Goal: Task Accomplishment & Management: Use online tool/utility

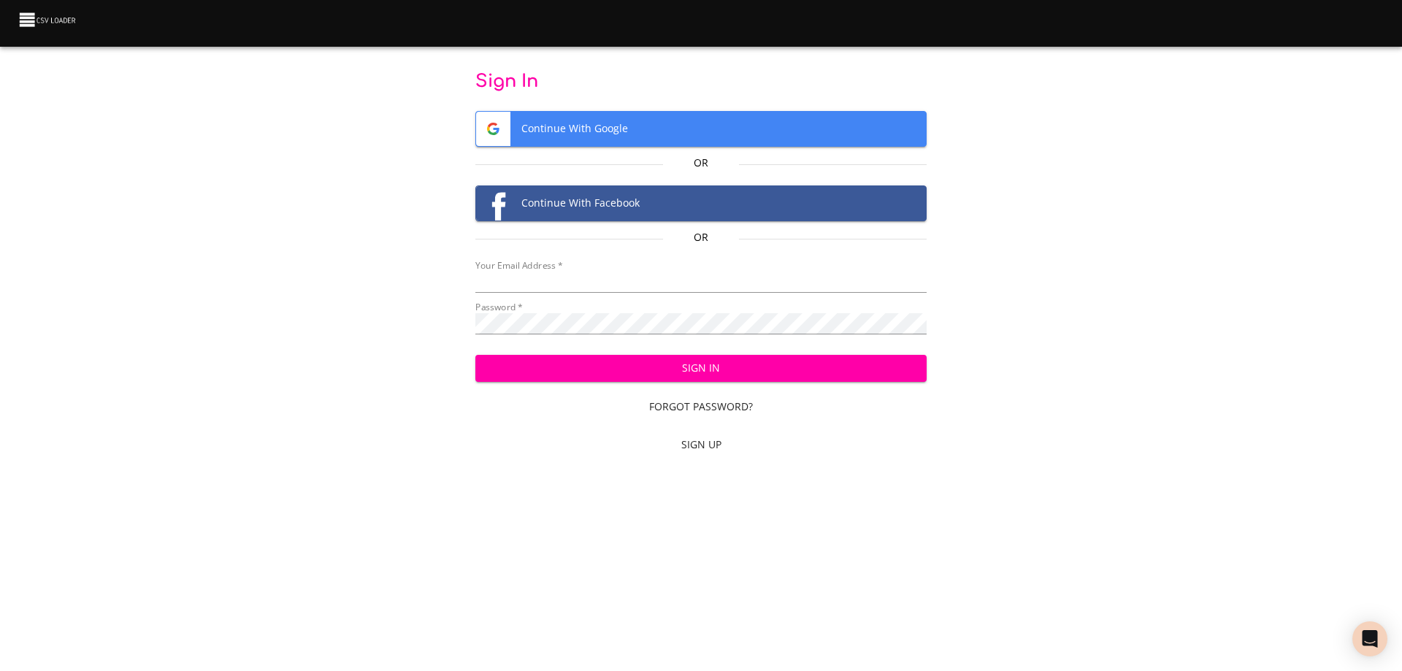
type input "bill@pittmandental.com"
click at [672, 364] on span "Sign In" at bounding box center [701, 368] width 429 height 18
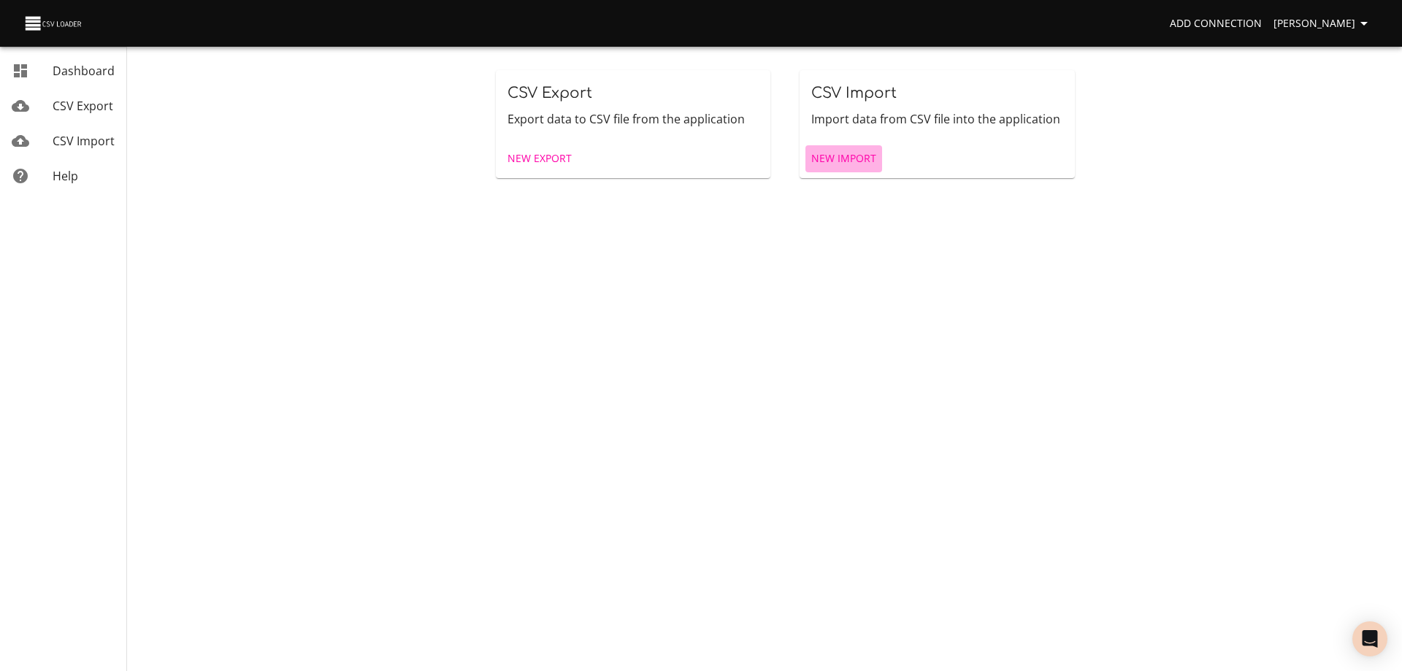
click at [849, 153] on span "New Import" at bounding box center [843, 159] width 65 height 18
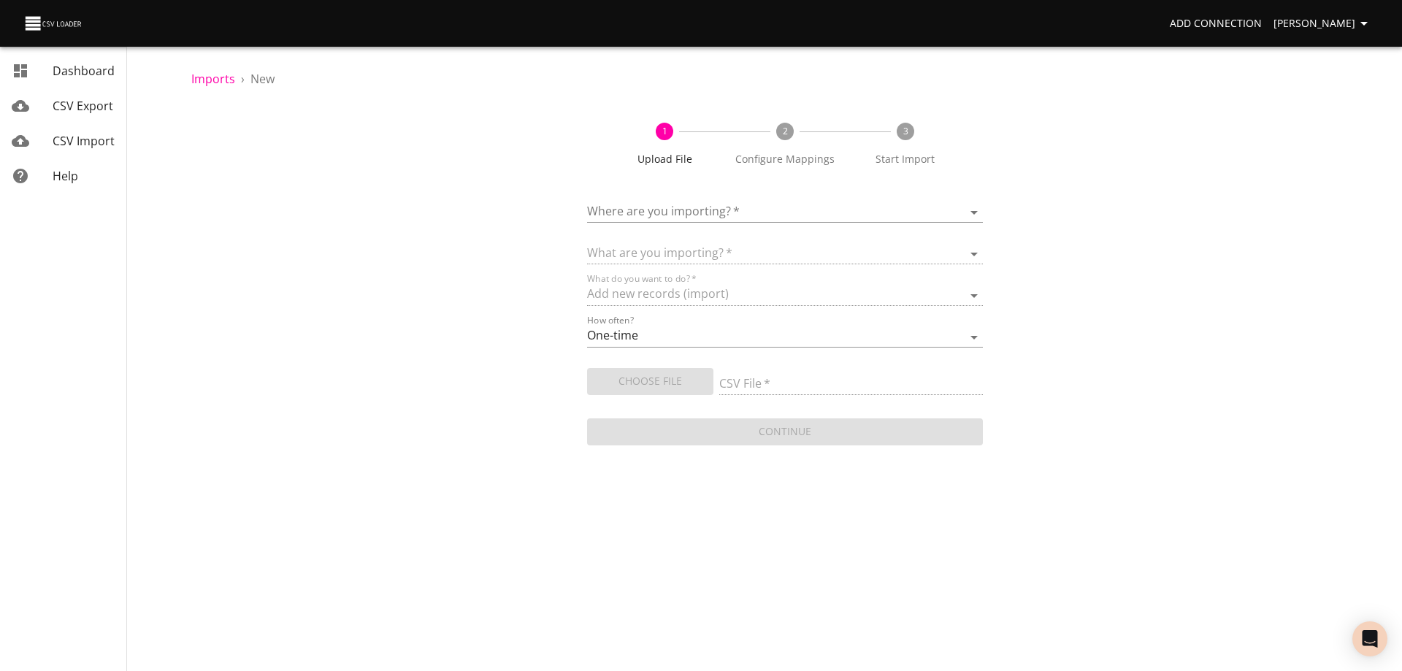
click at [756, 205] on body "Add Connection [PERSON_NAME] Dashboard CSV Export CSV Import Help Imports › New…" at bounding box center [701, 335] width 1402 height 671
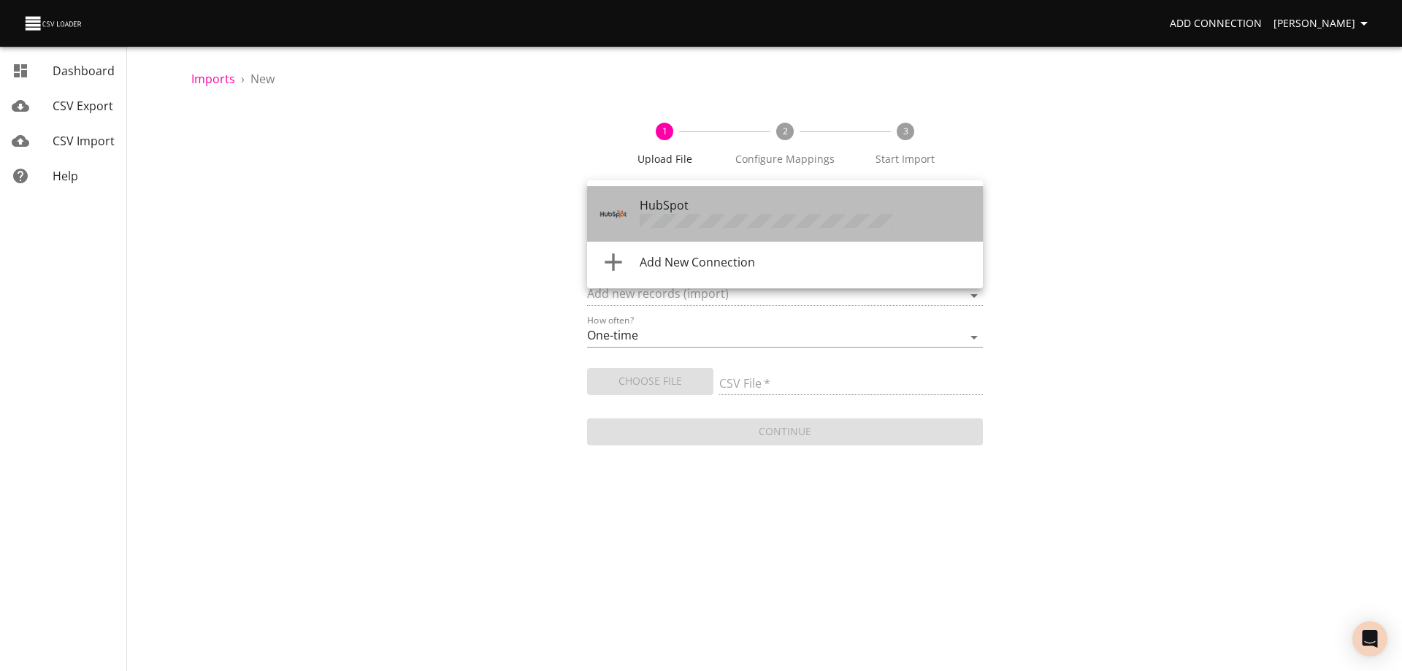
click at [748, 212] on div "HubSpot" at bounding box center [806, 213] width 332 height 35
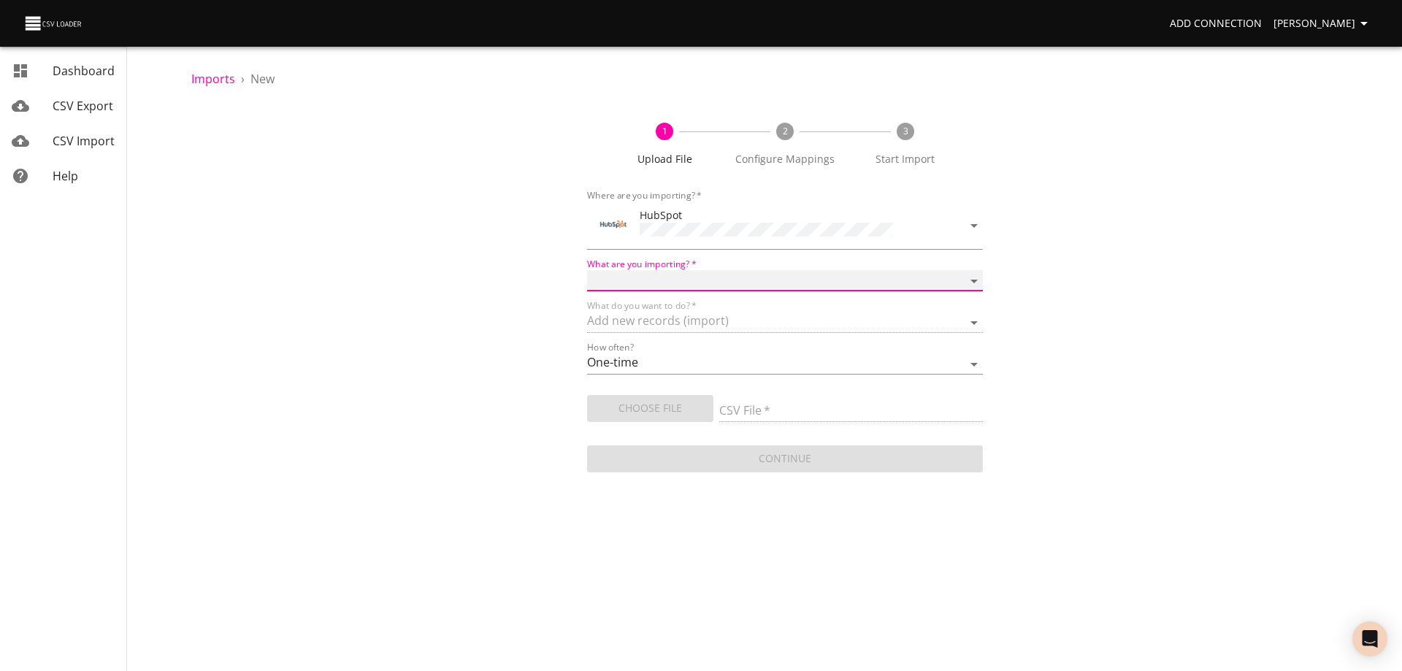
click at [746, 270] on select "Calls Companies Contacts Deals Emails Line items Meetings Notes Products Tasks …" at bounding box center [785, 280] width 396 height 21
select select "deals"
click at [587, 270] on select "Calls Companies Contacts Deals Emails Line items Meetings Notes Products Tasks …" at bounding box center [785, 280] width 396 height 21
click at [662, 407] on span "Choose File" at bounding box center [650, 408] width 103 height 18
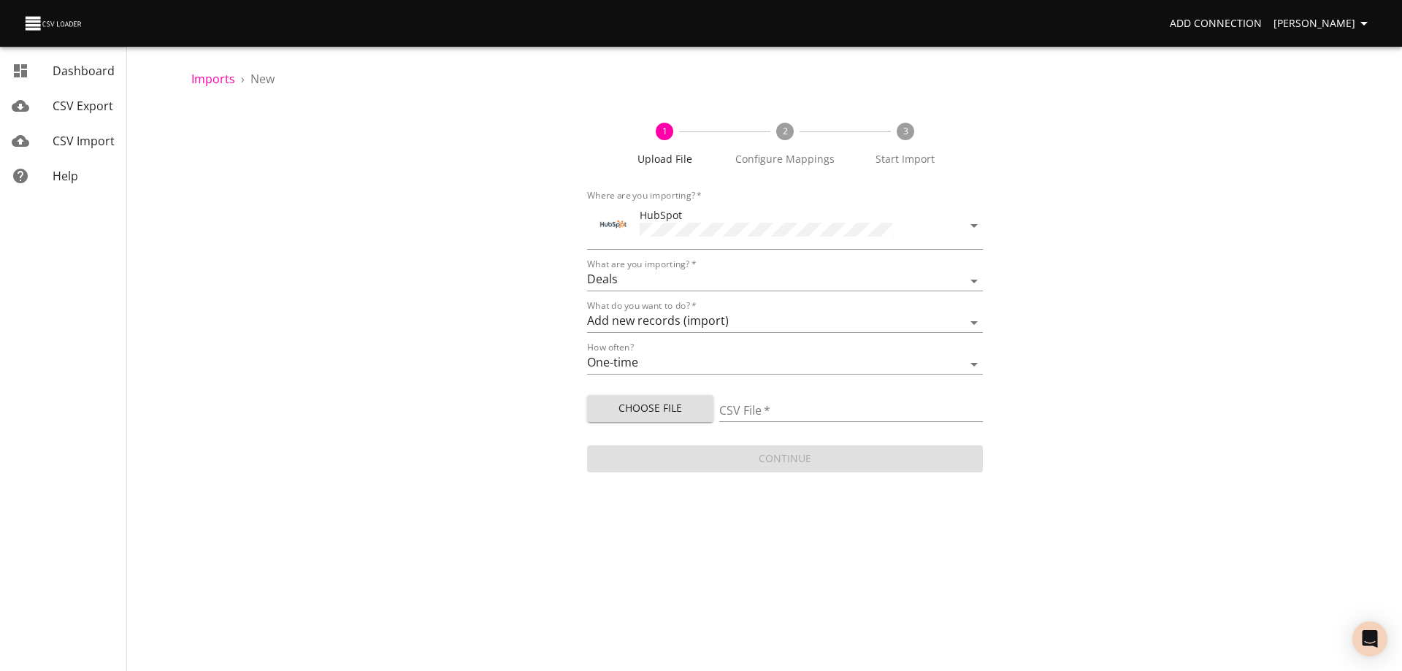
type input "Doctor Daily Sales 10102025.csv"
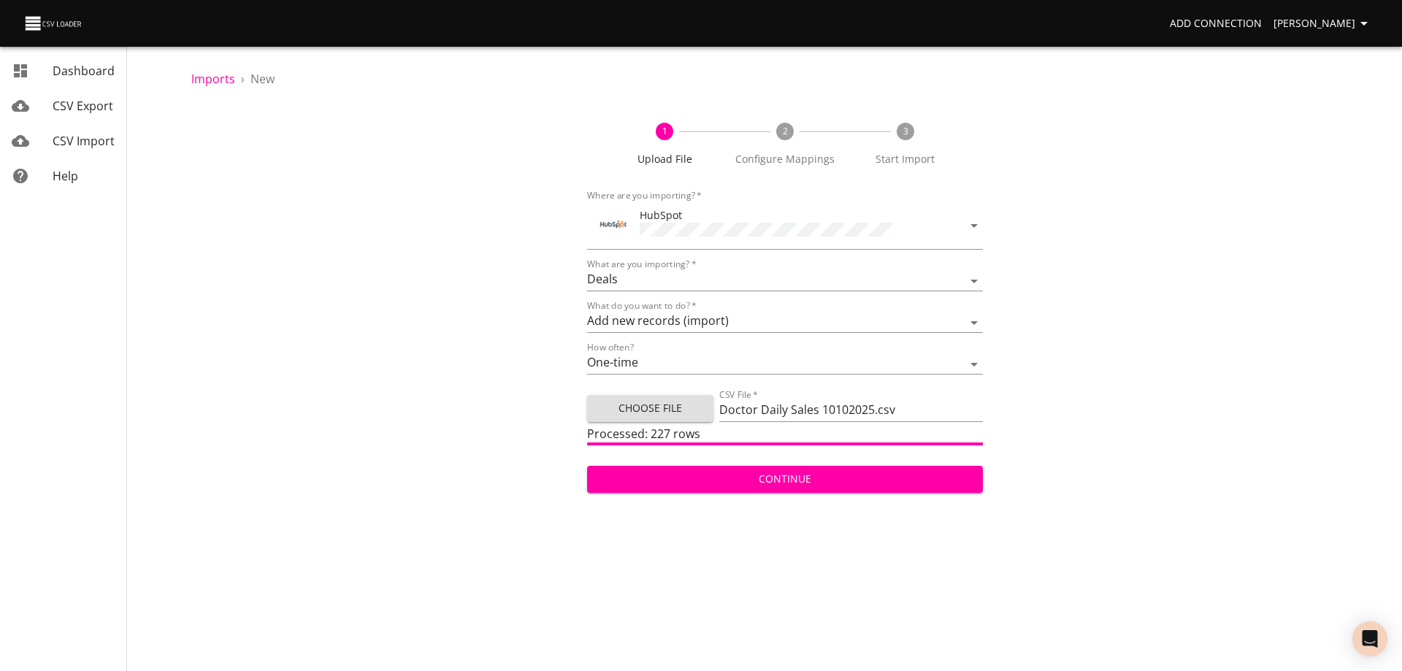
click at [801, 480] on span "Continue" at bounding box center [785, 479] width 372 height 18
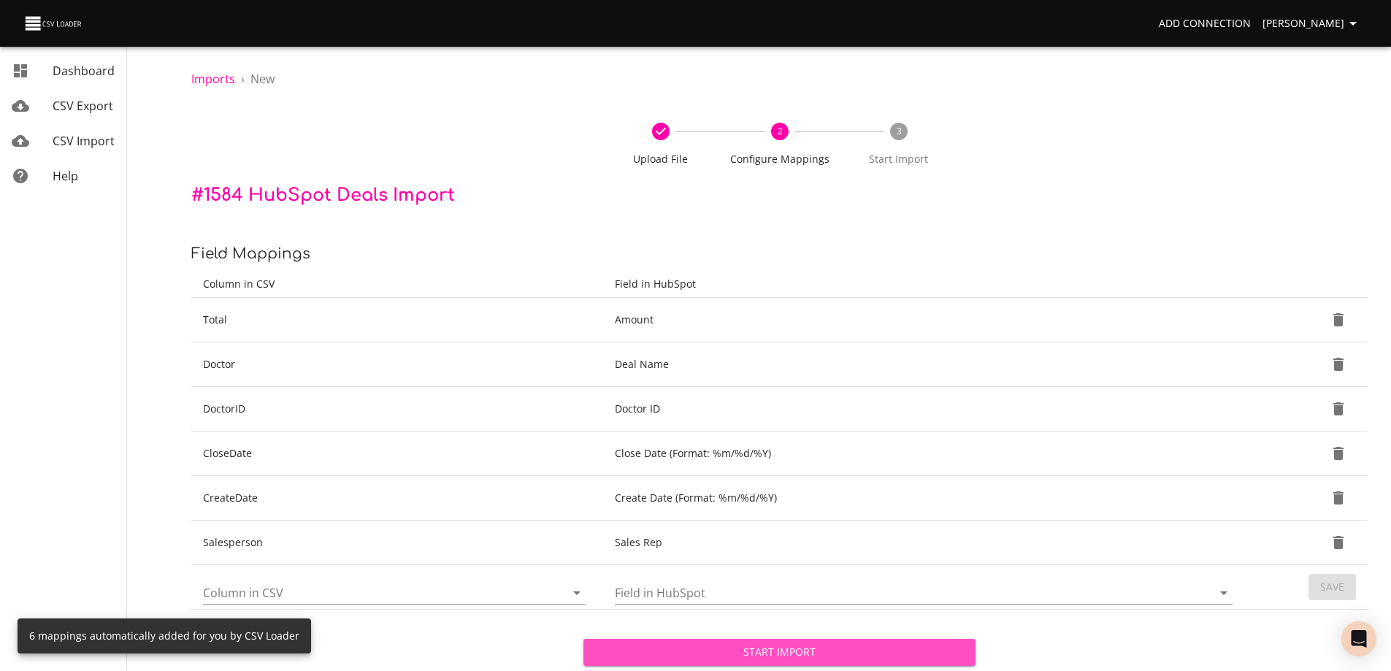
click at [798, 648] on span "Start Import" at bounding box center [779, 652] width 369 height 18
